Goal: Find specific page/section: Find specific page/section

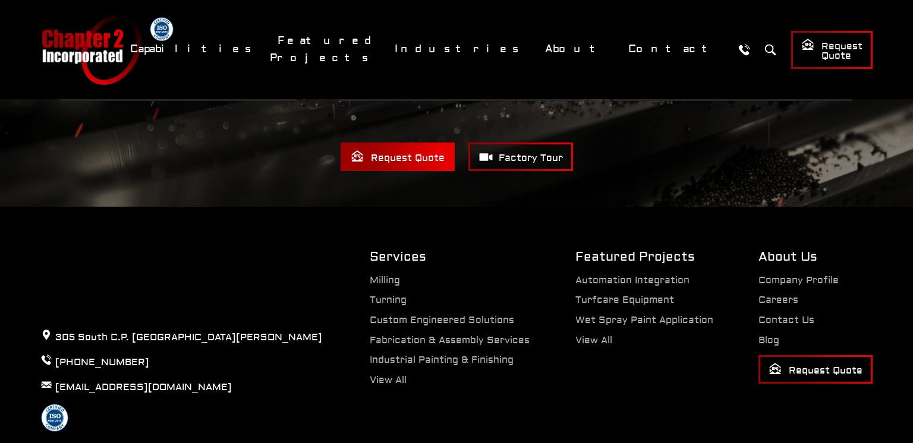
scroll to position [2455, 0]
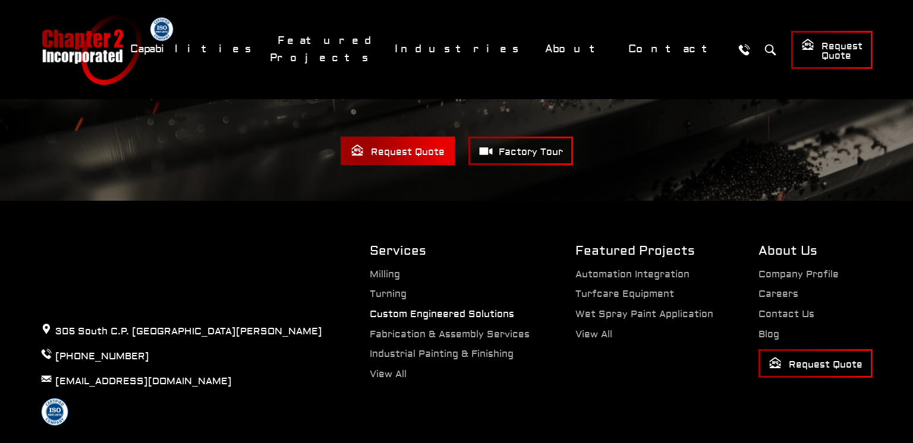
click at [463, 309] on link "Custom Engineered Solutions" at bounding box center [442, 315] width 144 height 12
